Goal: Book appointment/travel/reservation

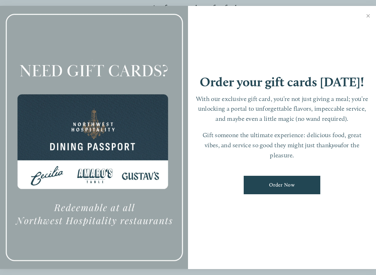
scroll to position [112, 0]
click at [369, 23] on link "Close" at bounding box center [368, 16] width 14 height 19
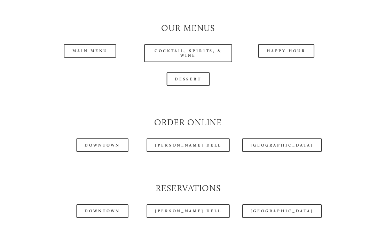
scroll to position [609, 0]
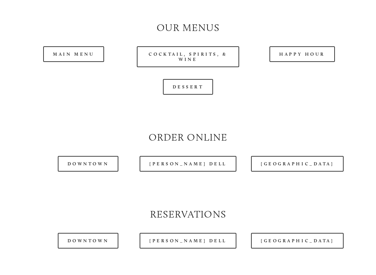
click at [304, 50] on link "Happy Hour" at bounding box center [301, 55] width 65 height 16
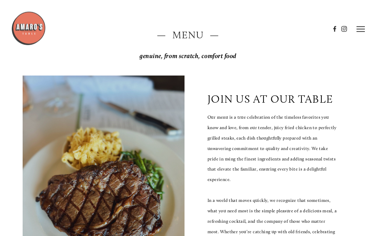
scroll to position [0, 0]
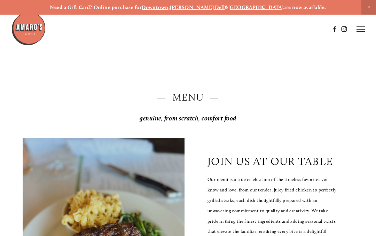
click at [358, 37] on header "Menu Order Now Visit Gallery 0" at bounding box center [187, 29] width 353 height 58
click at [364, 29] on icon at bounding box center [360, 29] width 8 height 6
click at [281, 30] on span "Visit" at bounding box center [286, 29] width 10 height 6
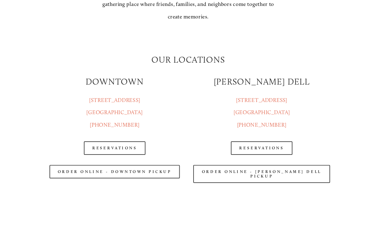
scroll to position [695, 0]
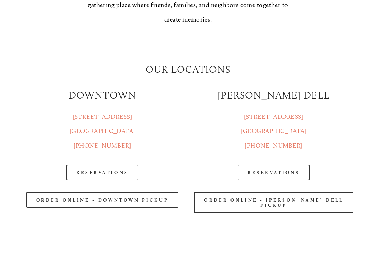
click at [284, 170] on link "Reservations" at bounding box center [274, 173] width 72 height 16
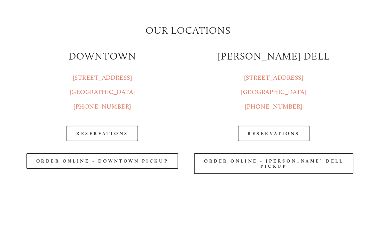
scroll to position [714, 0]
